Goal: Transaction & Acquisition: Obtain resource

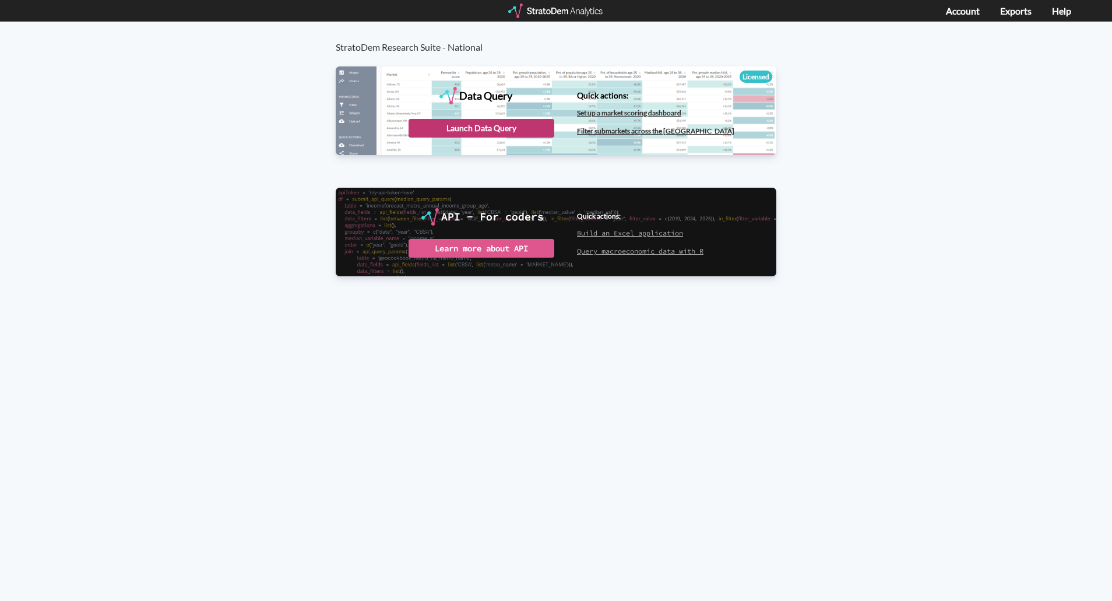
click at [463, 132] on div "Launch Data Query" at bounding box center [482, 128] width 146 height 19
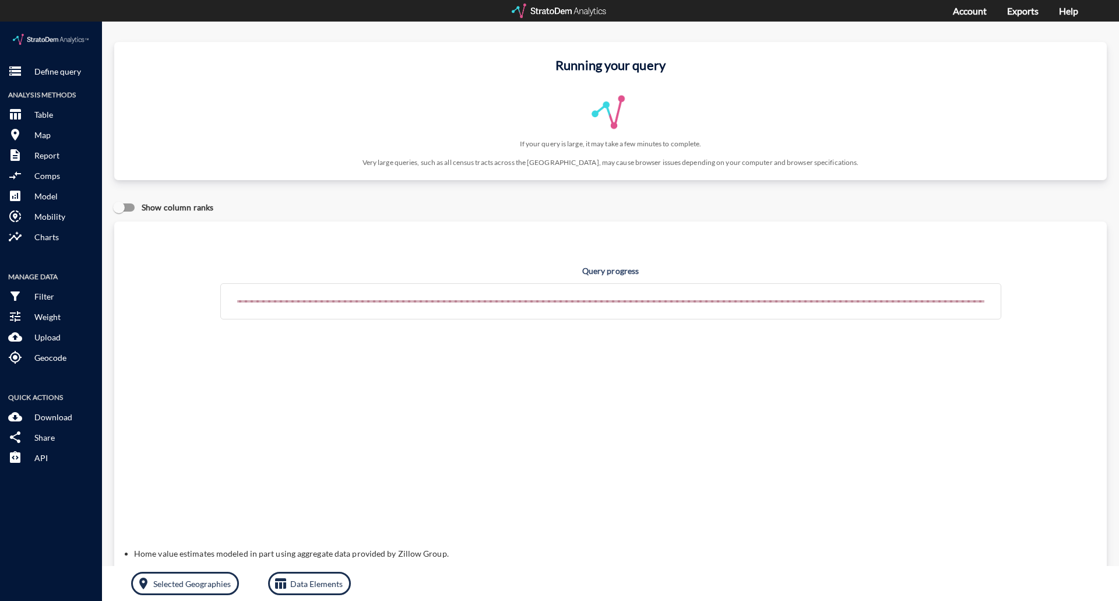
click p "Define query"
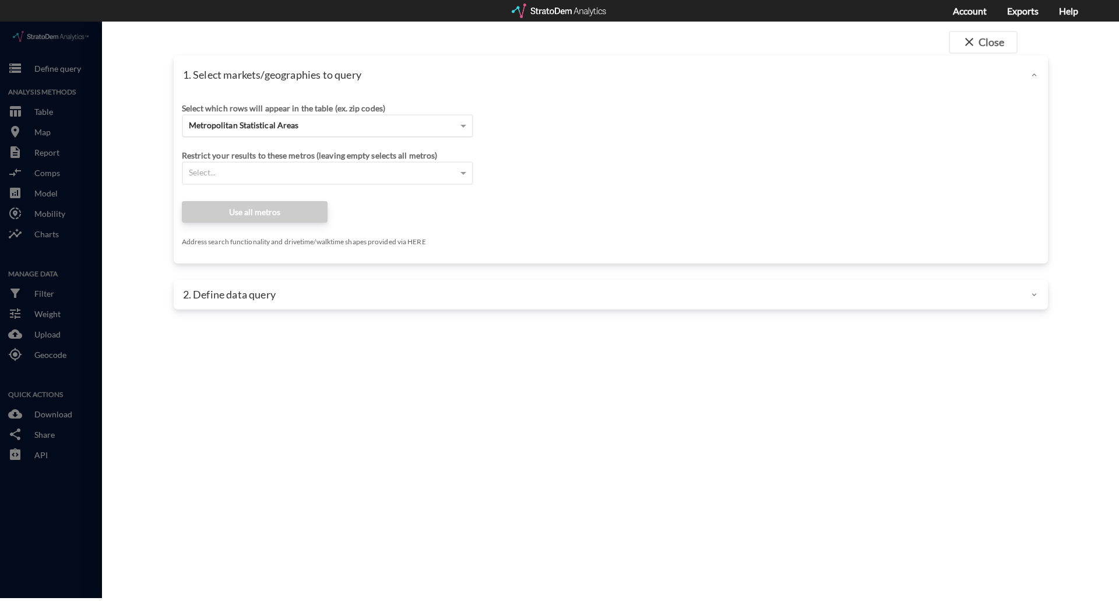
click div "Metropolitan Statistical Areas"
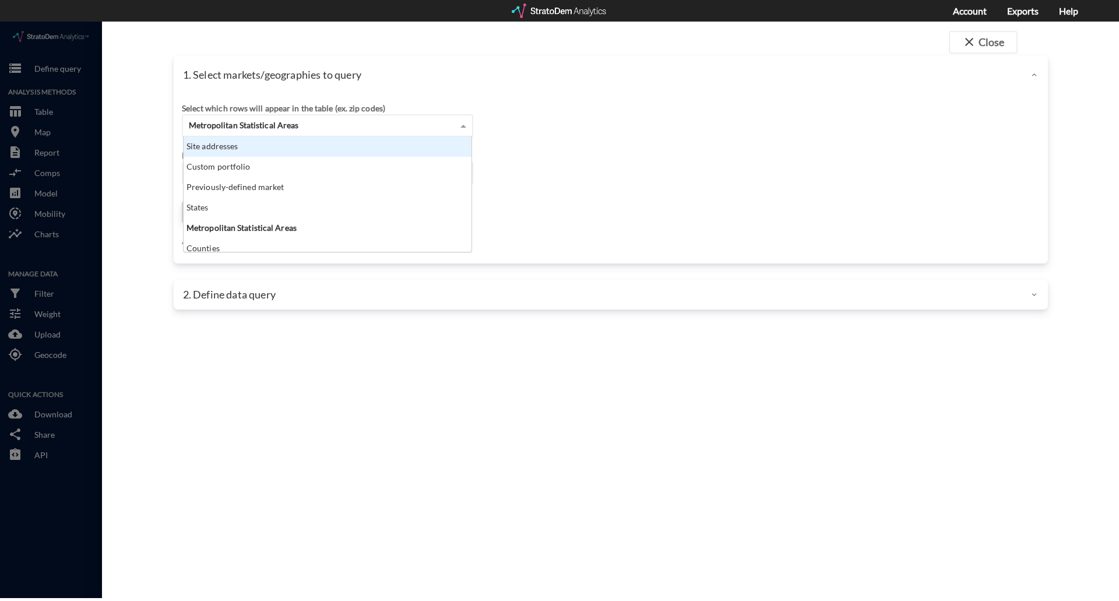
scroll to position [107, 281]
click div "1. Select markets/geographies to query"
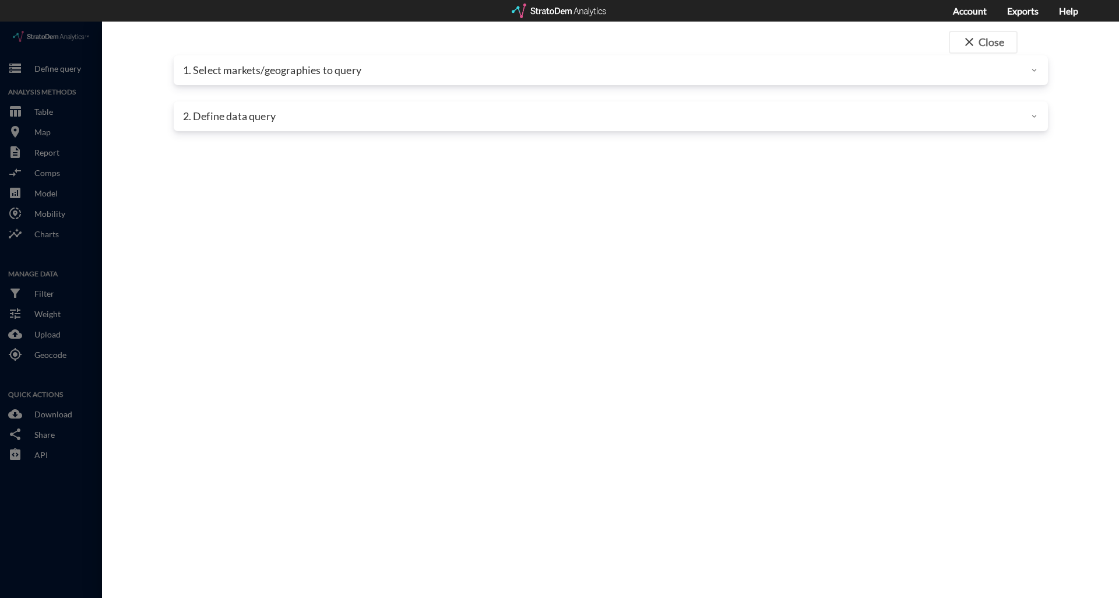
click p "1. Select markets/geographies to query"
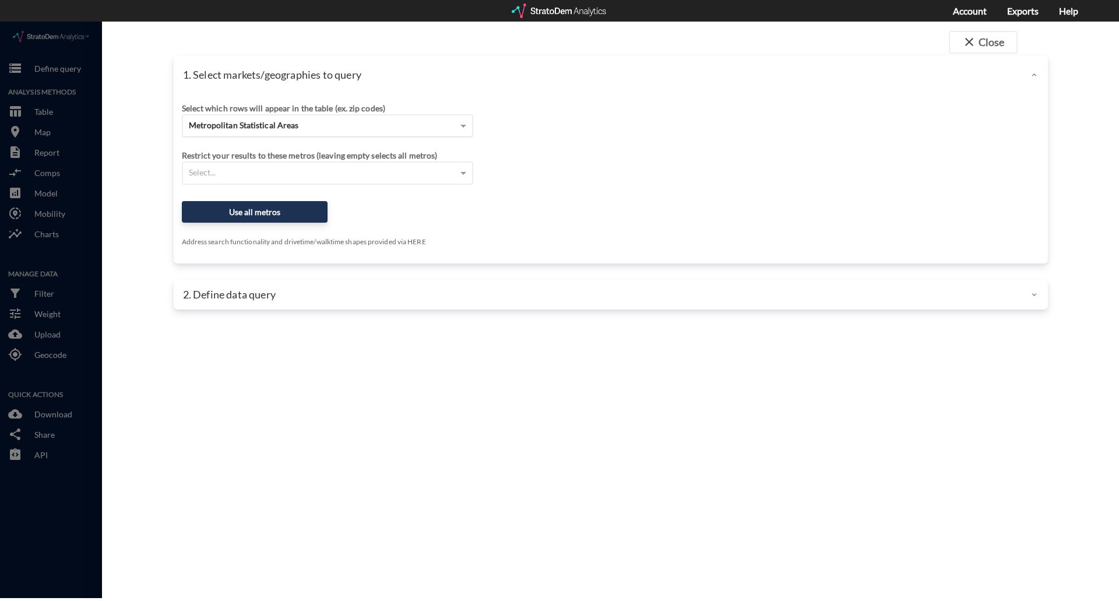
click span "Metropolitan Statistical Areas"
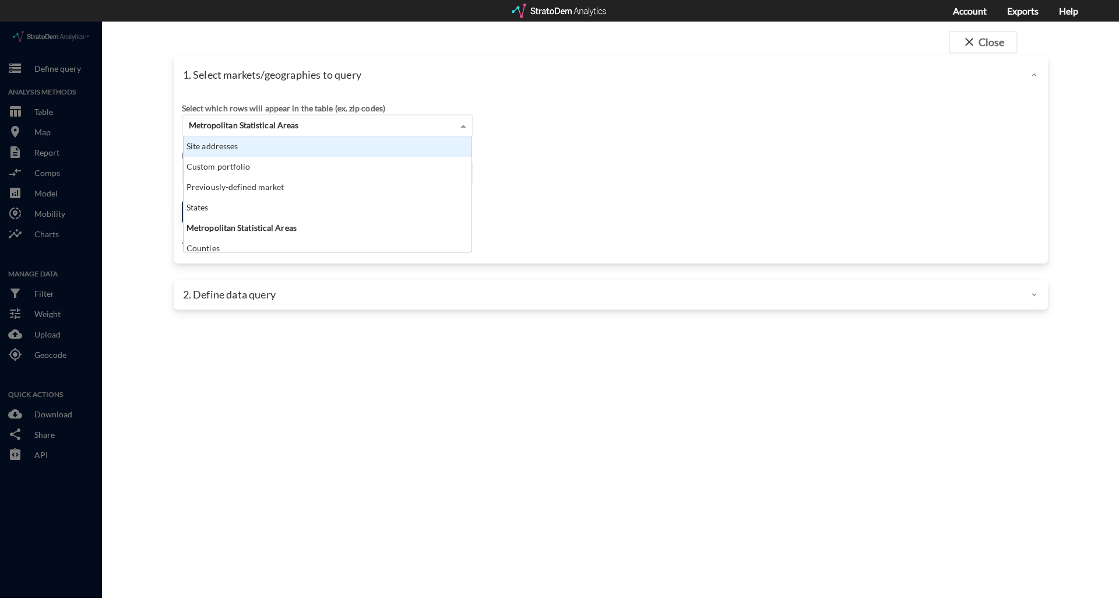
click div "Site addresses"
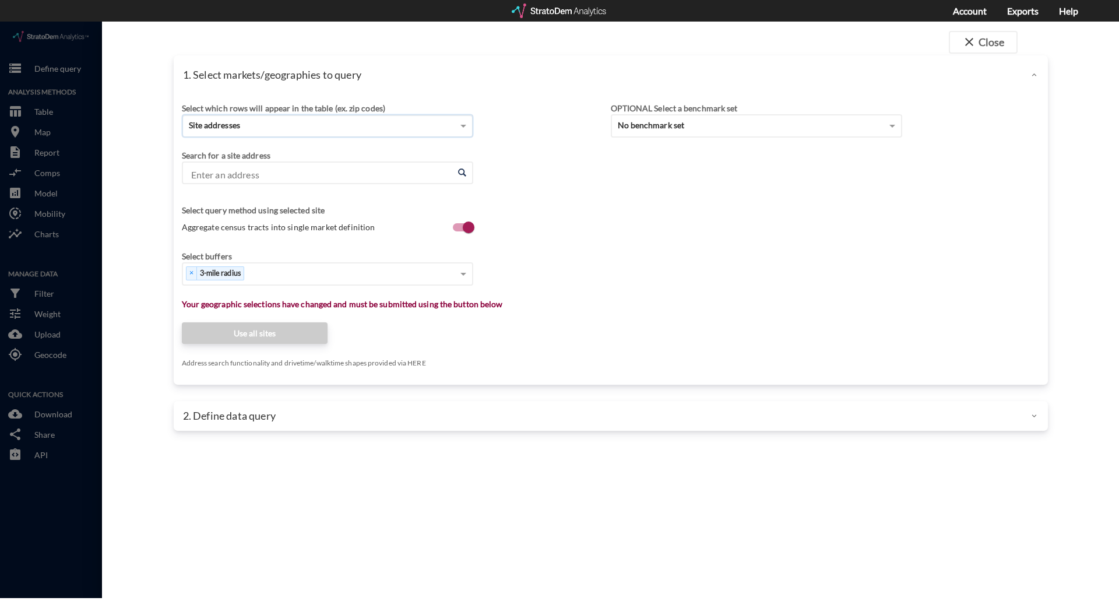
click input "Enter an address"
paste input "3701 2nd St, Coralville, IA 52241"
click li "3701 2nd St, Coralville, Iowa"
type input "3701 2nd St, Coralville, Iowa"
click div "× 3-mile radius"
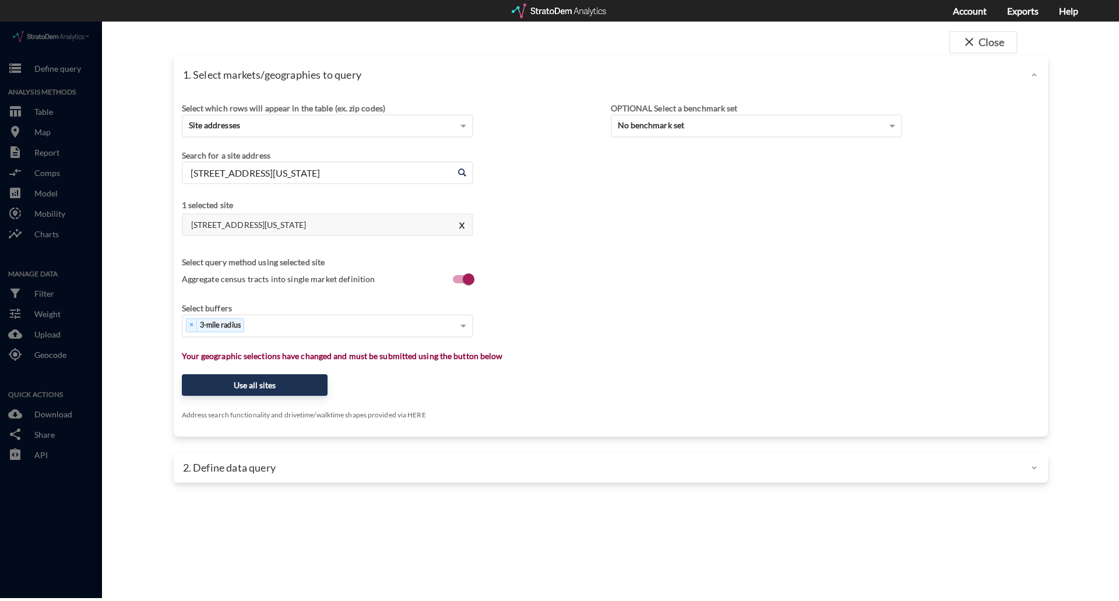
click div "Select buffers"
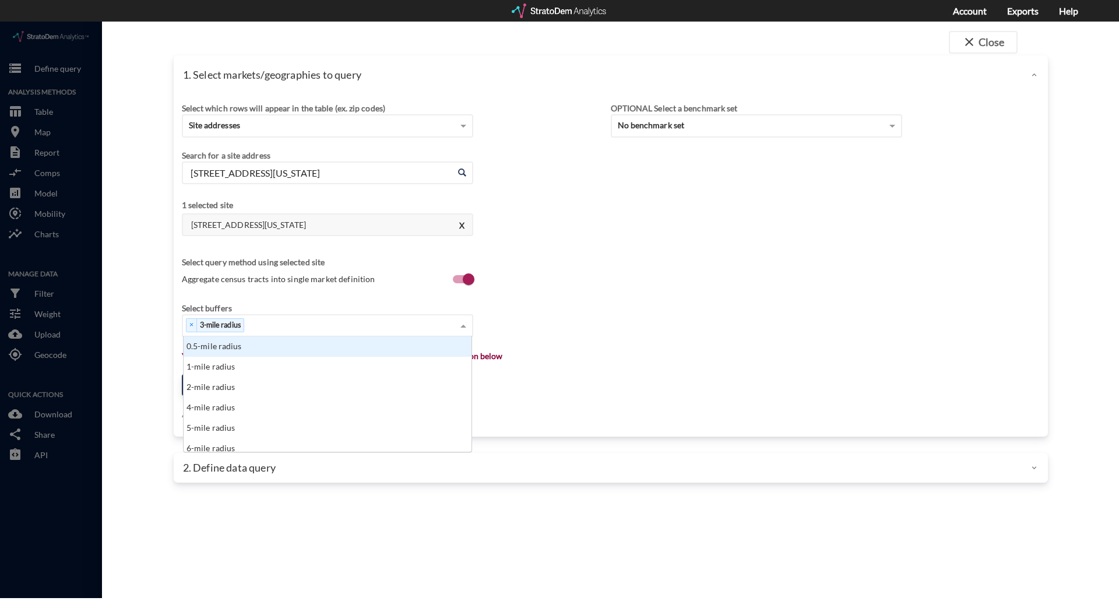
click div "× 3-mile radius"
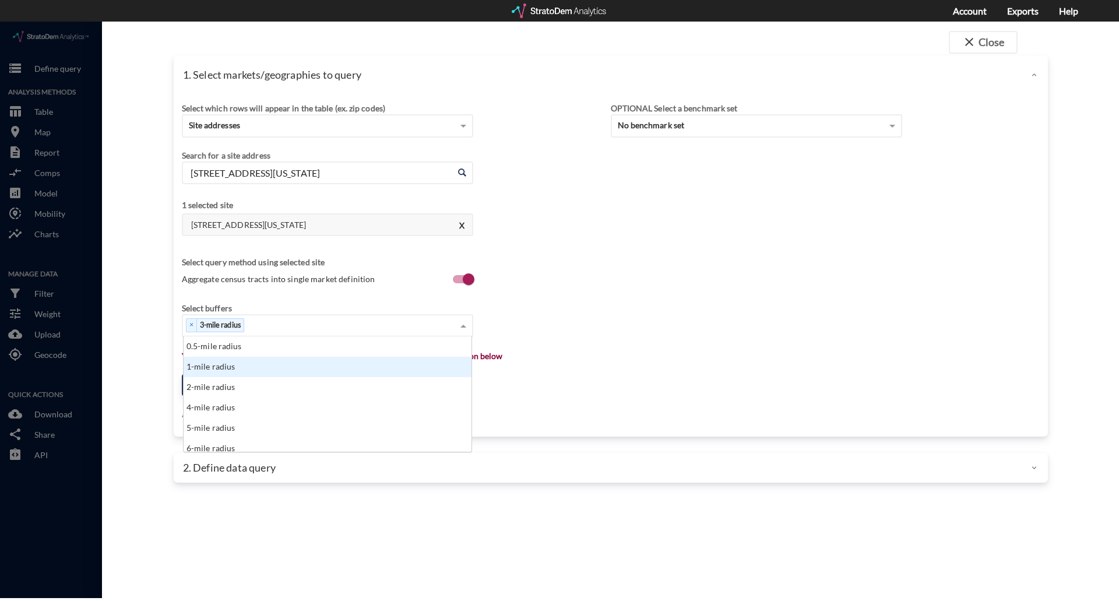
click div "1-mile radius"
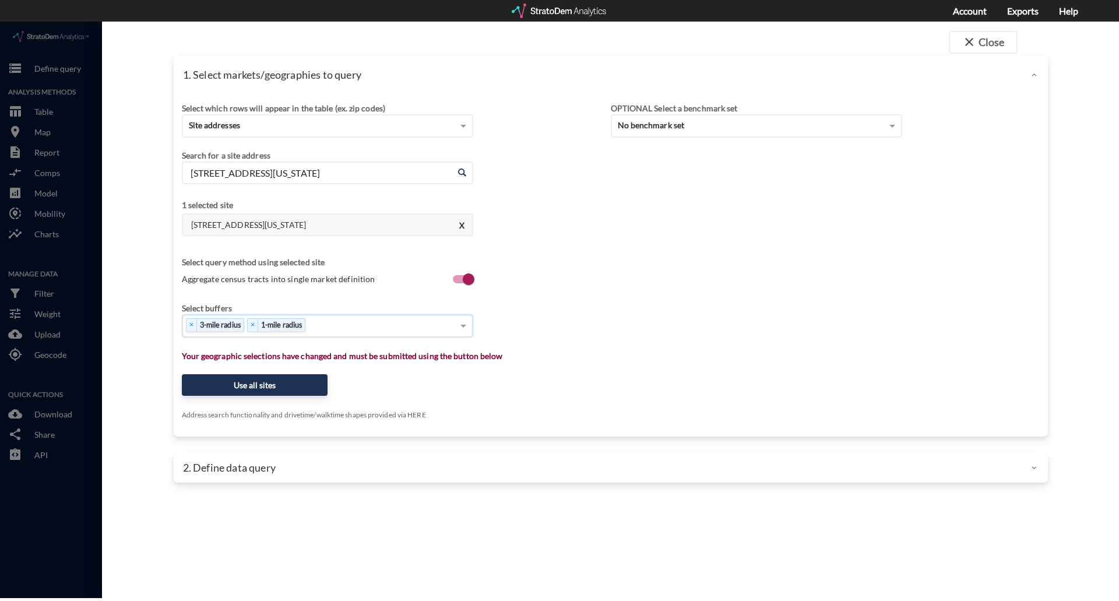
click div "× 3-mile radius × 1-mile radius"
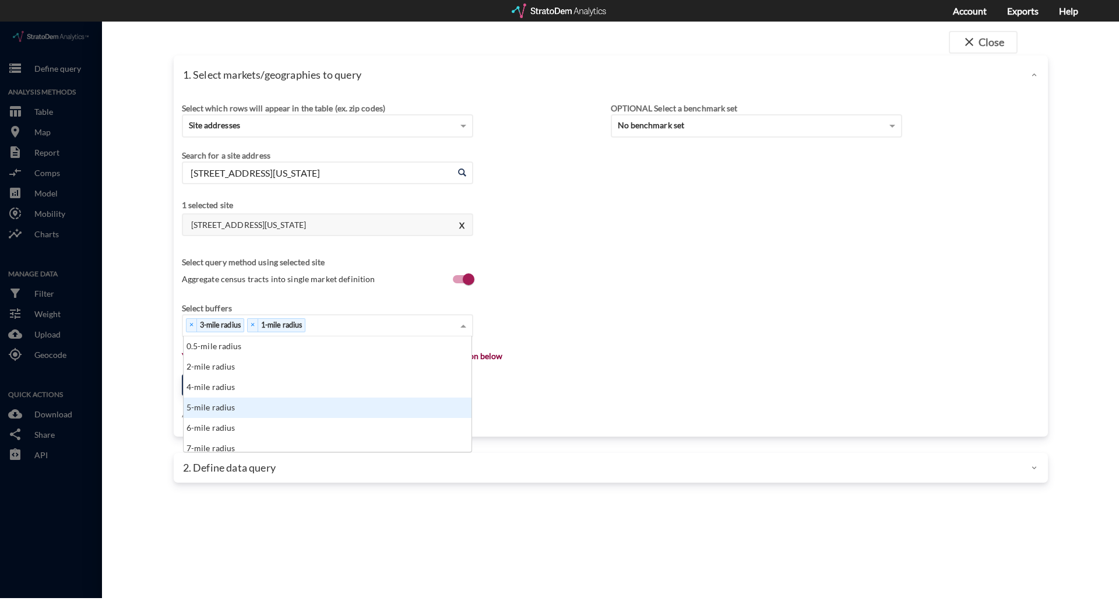
click div "5-mile radius"
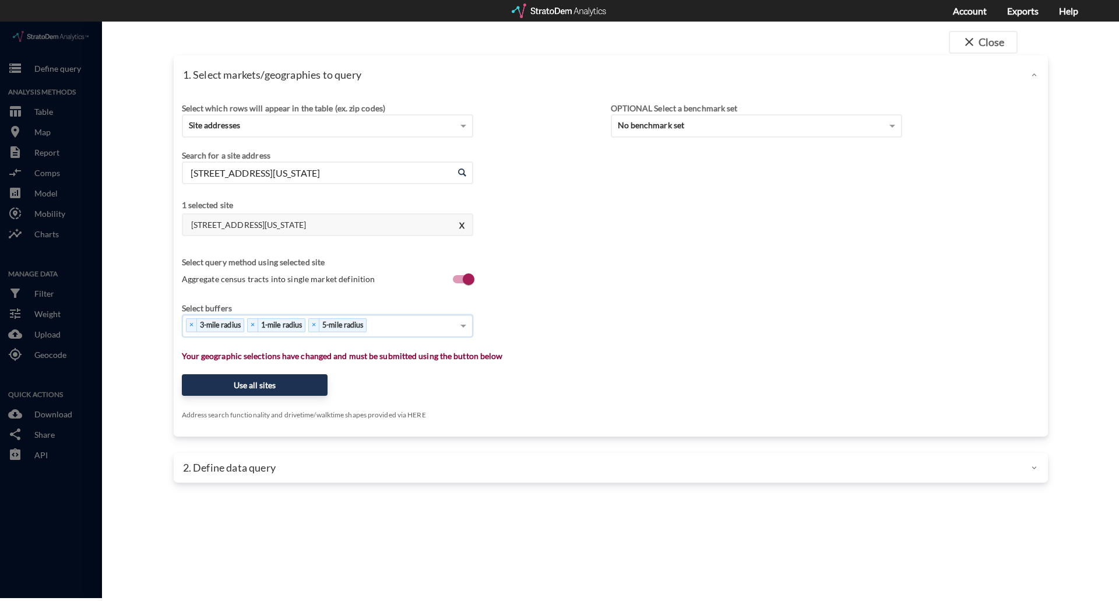
click div "× 3-mile radius × 1-mile radius × 5-mile radius"
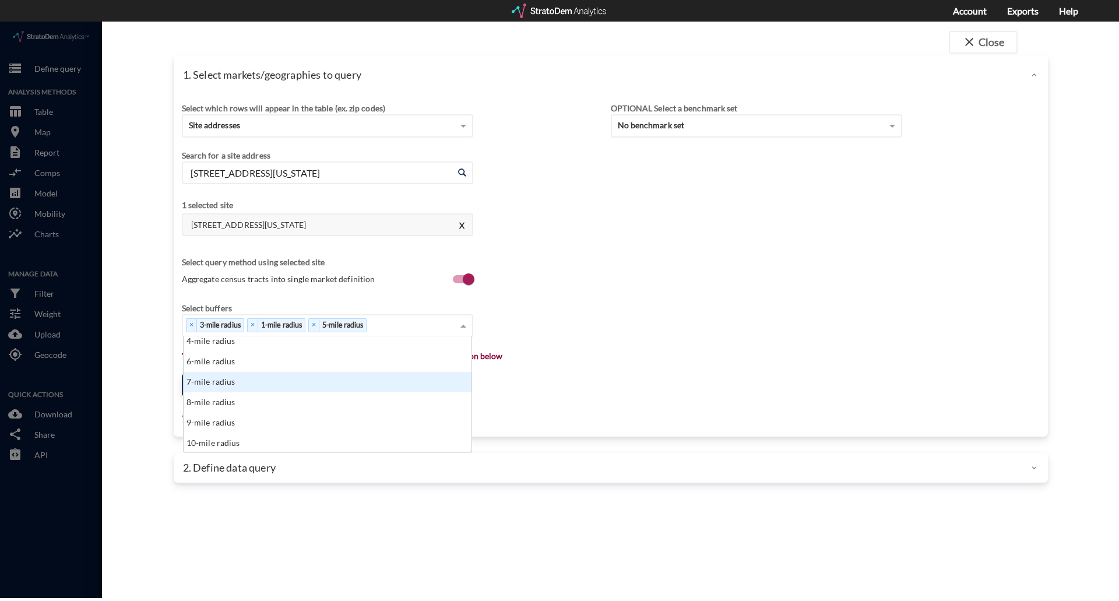
scroll to position [47, 0]
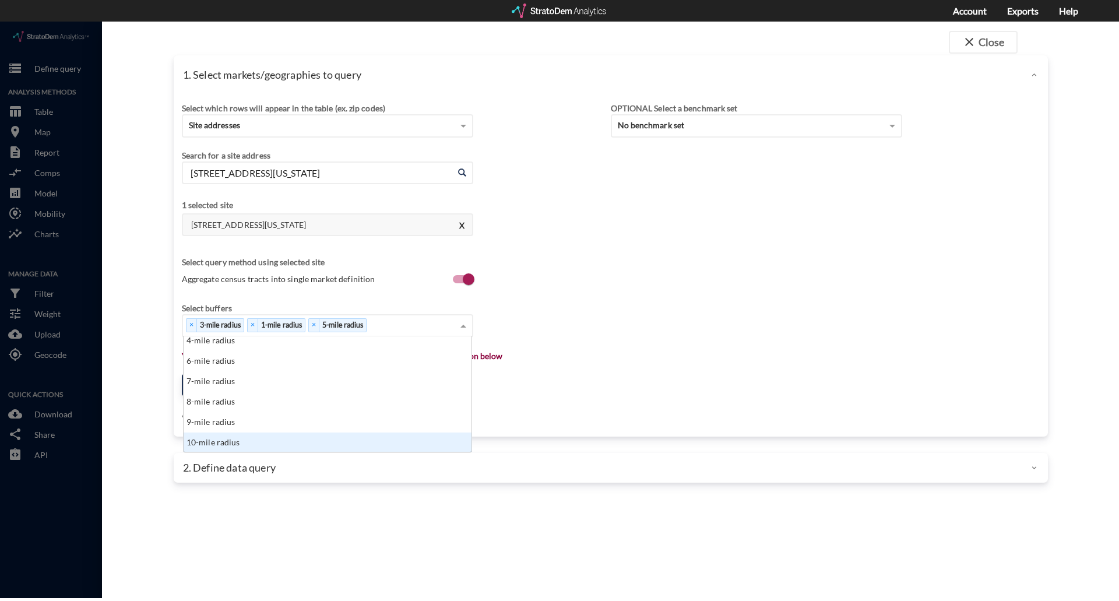
click div "10-mile radius"
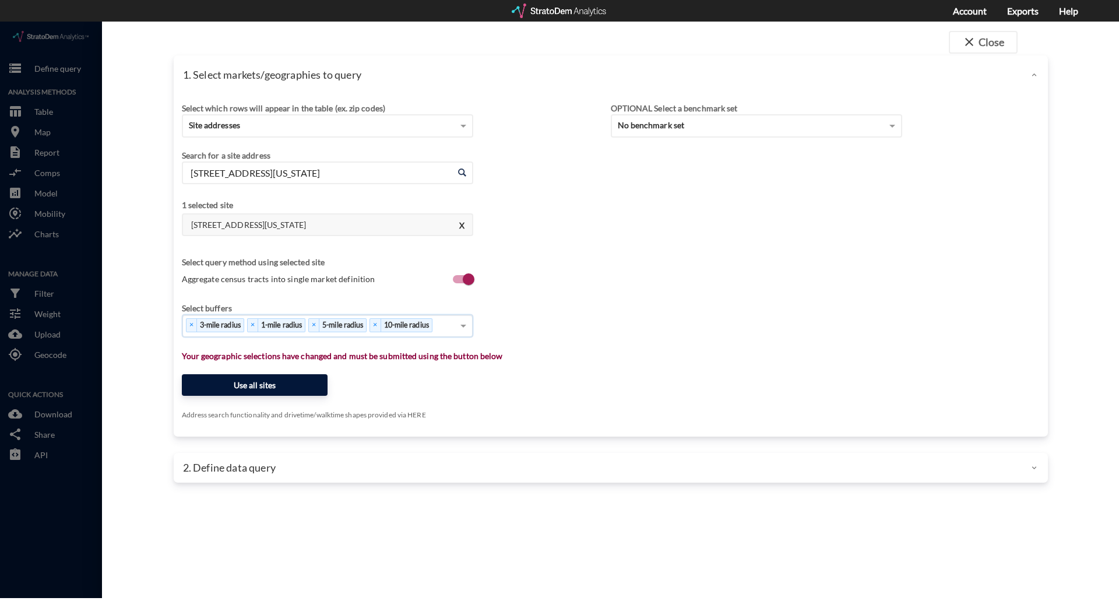
click button "Use all sites"
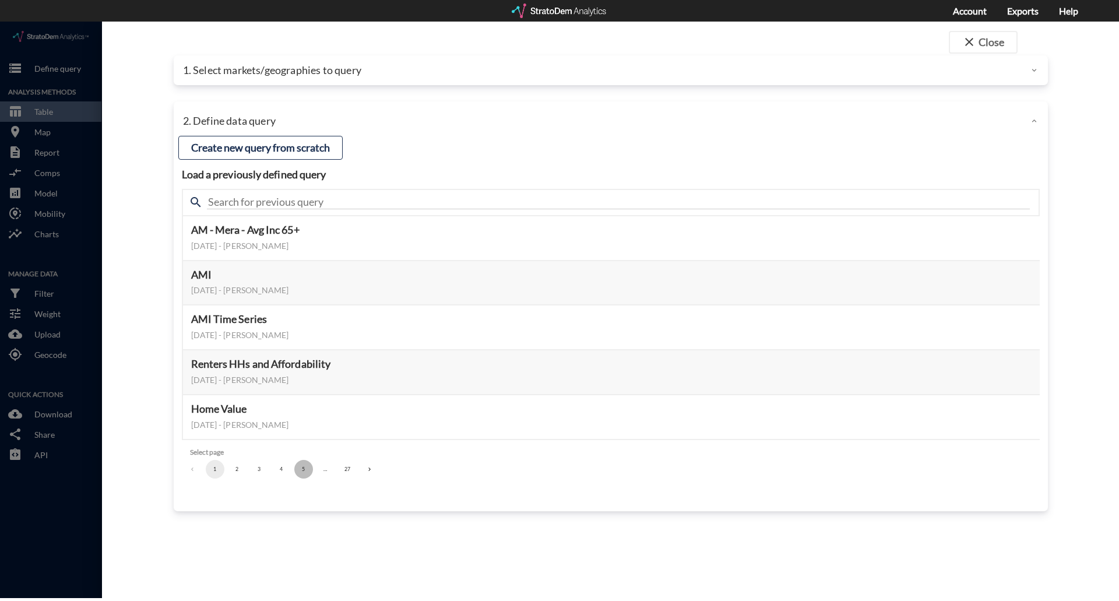
click button "5"
click button "7"
click button "9"
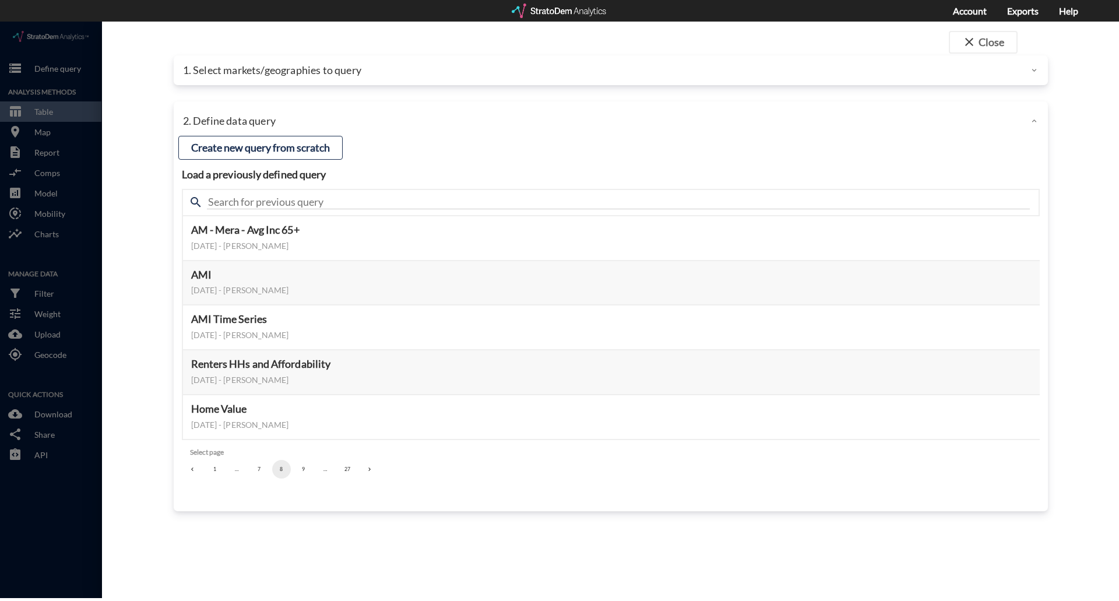
click button "9"
click button "11"
click button "13"
click button "14"
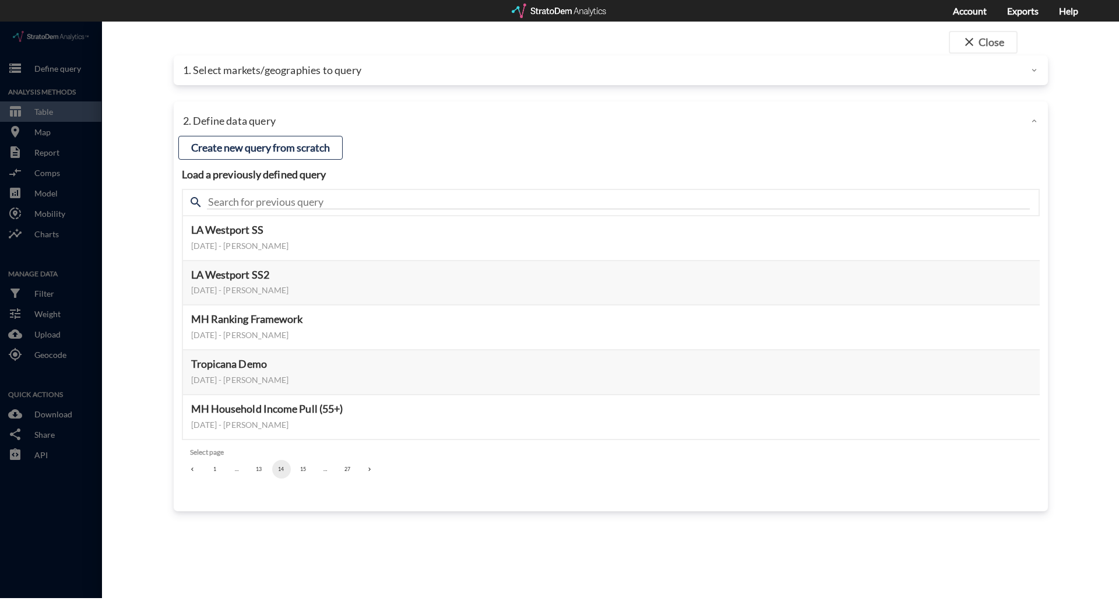
click button "15"
click button "16"
click button "17"
click button "18"
click button "17"
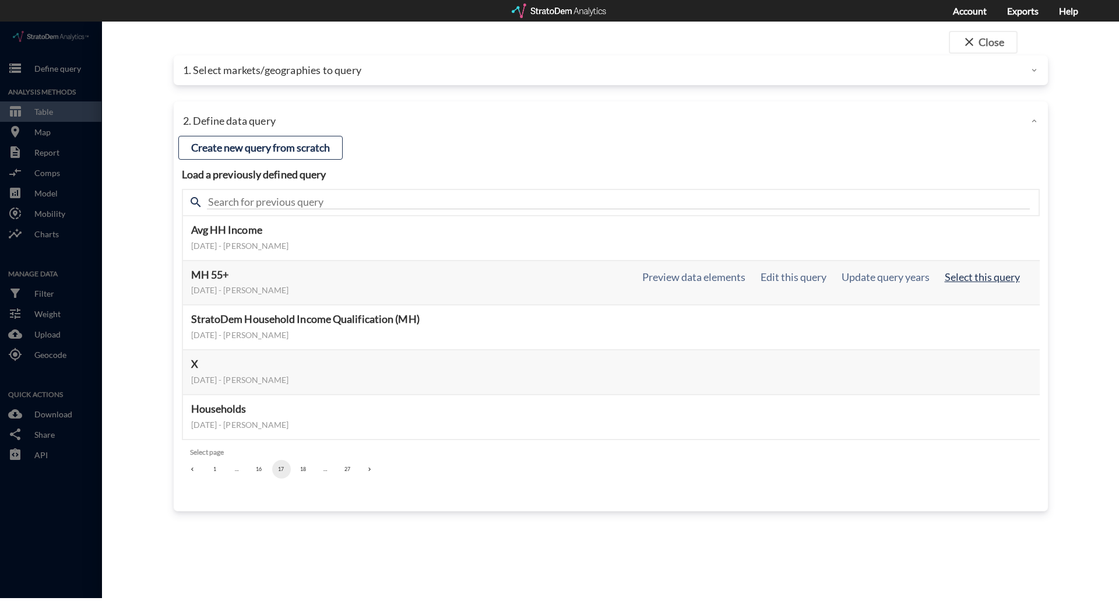
click button "Select this query"
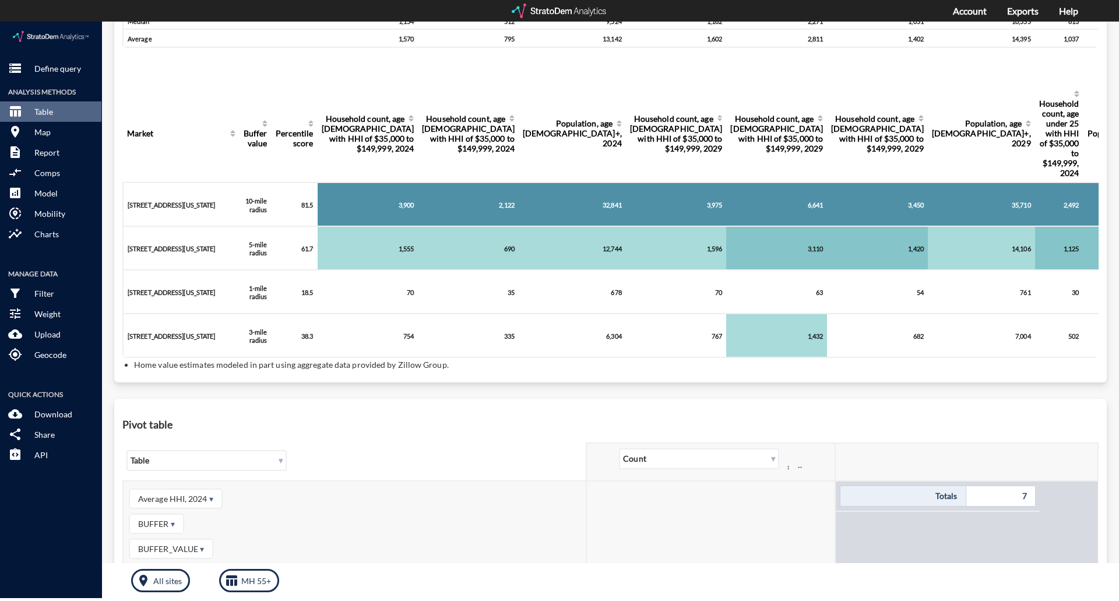
scroll to position [0, 0]
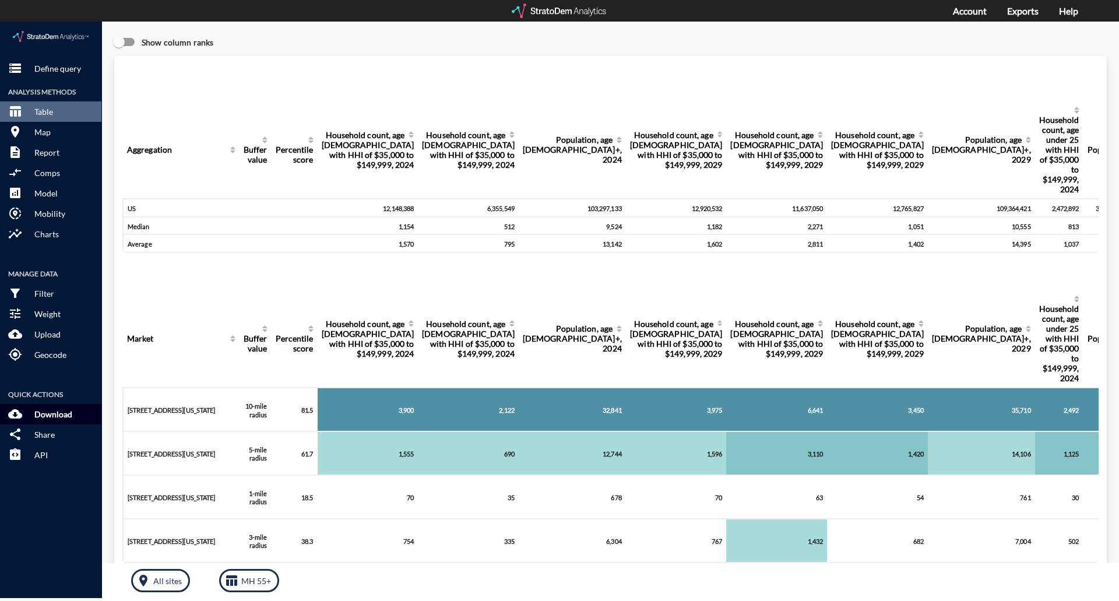
click button "cloud_download Download"
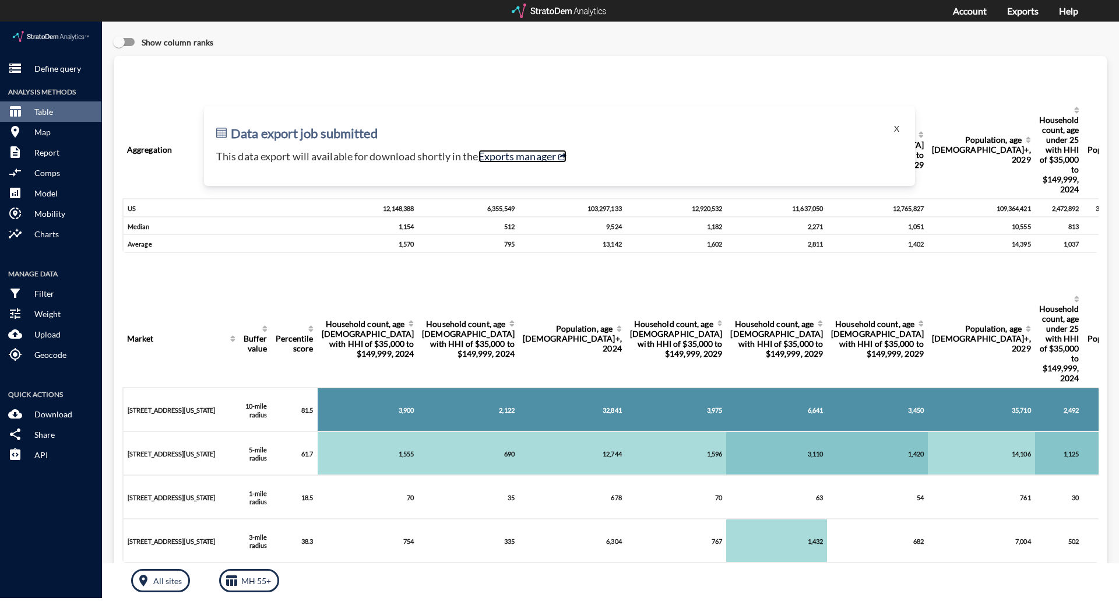
click link "Exports manager"
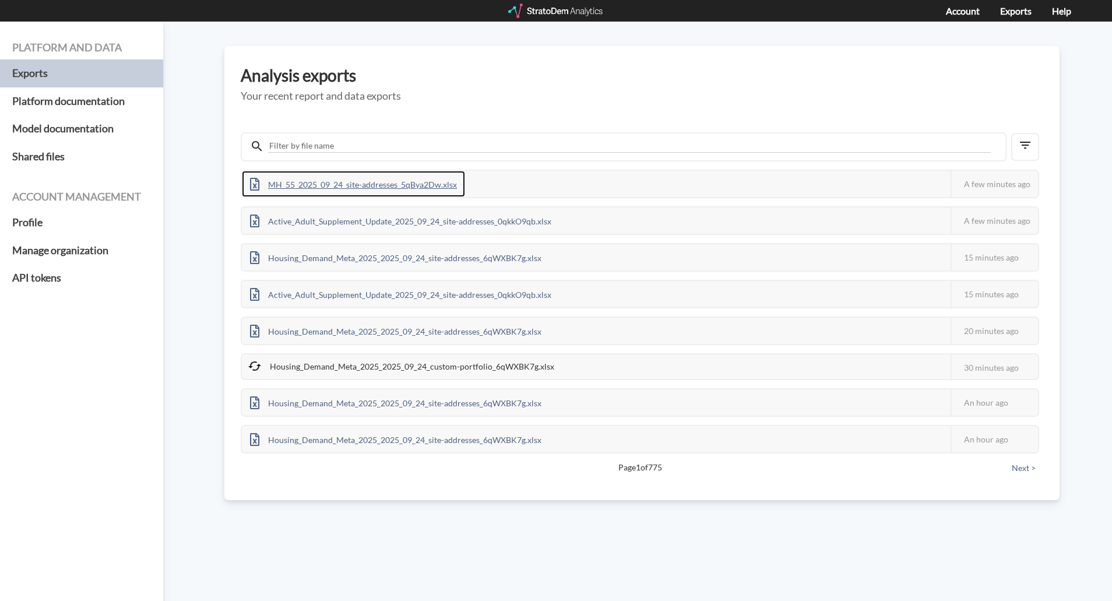
click at [390, 188] on div "MH_55_2025_09_24_site-addresses_5qBya2Dw.xlsx" at bounding box center [353, 184] width 223 height 26
click at [395, 192] on div "MH_55_2025_09_24_site-addresses_5qBya2Dw.xlsx" at bounding box center [353, 184] width 223 height 26
